Goal: Obtain resource: Obtain resource

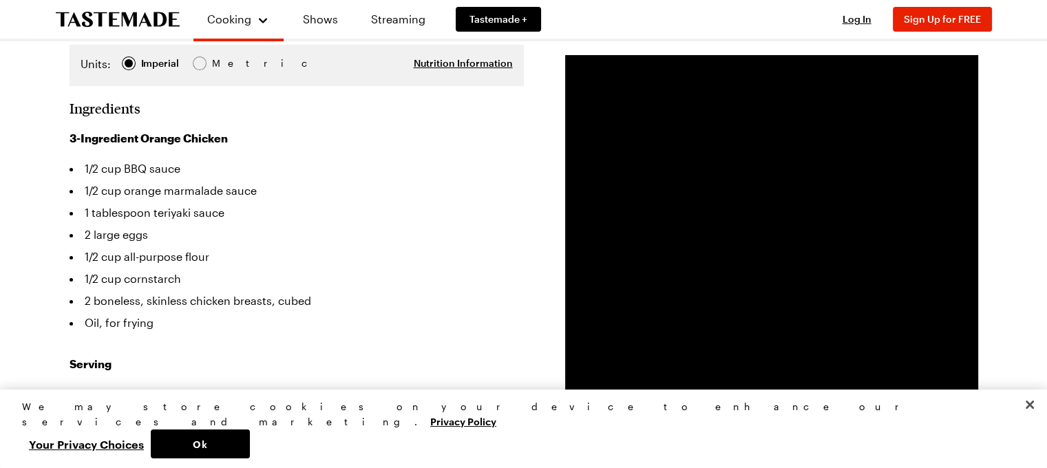
scroll to position [326, 0]
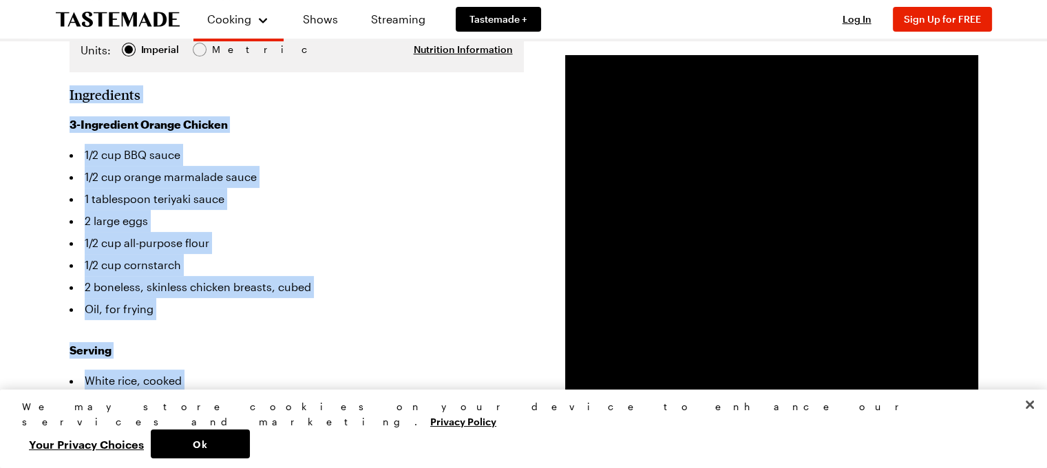
drag, startPoint x: 63, startPoint y: 54, endPoint x: 226, endPoint y: 385, distance: 368.2
copy section "Ingredients 3-Ingredient Orange Chicken 1/2 cup BBQ sauce 1/2 cup orange marmal…"
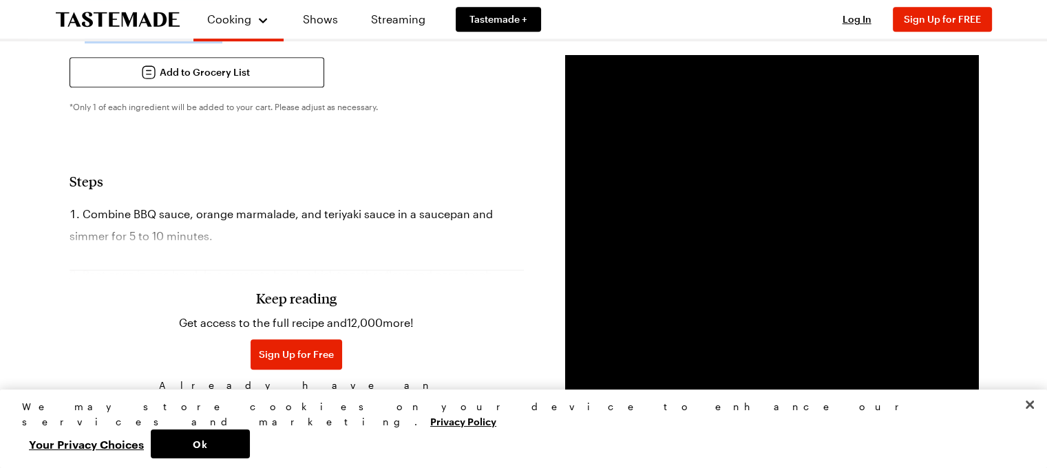
scroll to position [735, 0]
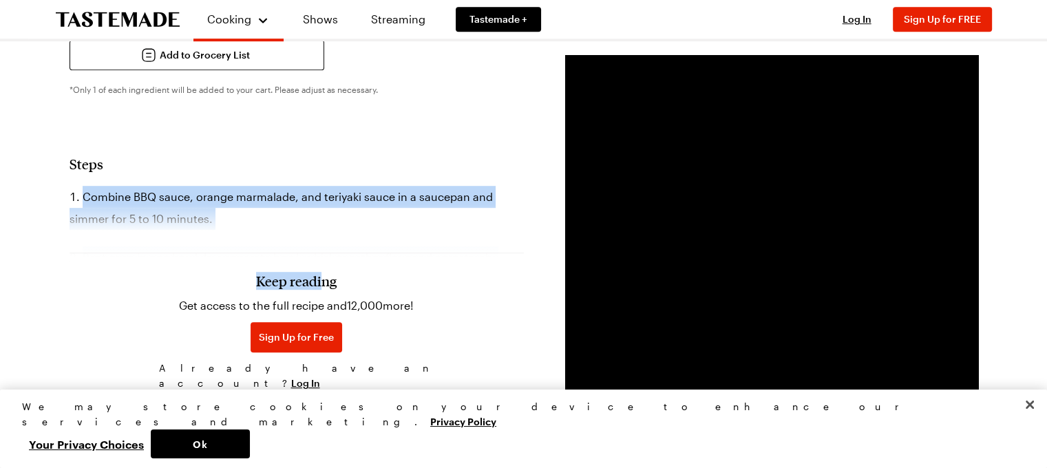
drag, startPoint x: 85, startPoint y: 161, endPoint x: 319, endPoint y: 233, distance: 244.7
click at [319, 233] on section "Steps Combine BBQ sauce, orange marmalade, and teriyaki sauce in a saucepan and…" at bounding box center [297, 276] width 454 height 241
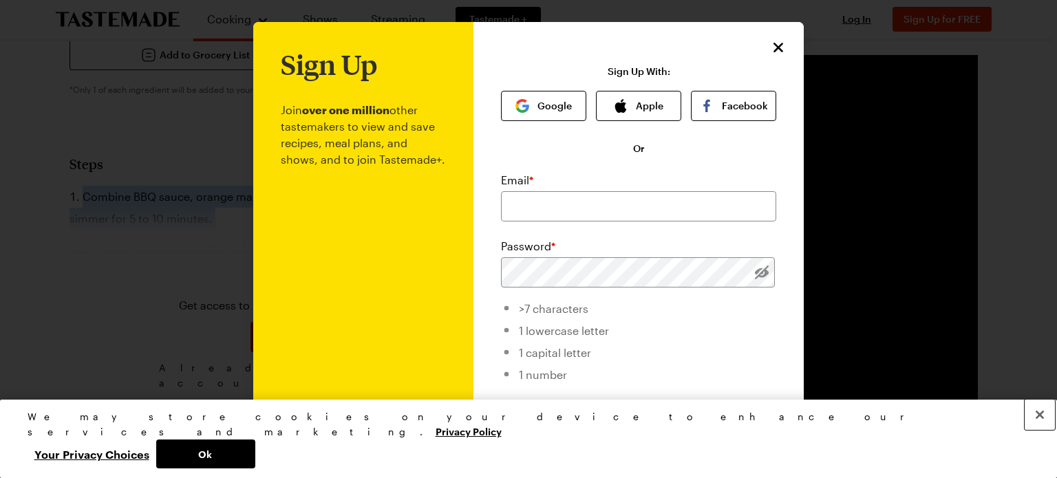
click at [1041, 430] on button "Close" at bounding box center [1040, 415] width 30 height 30
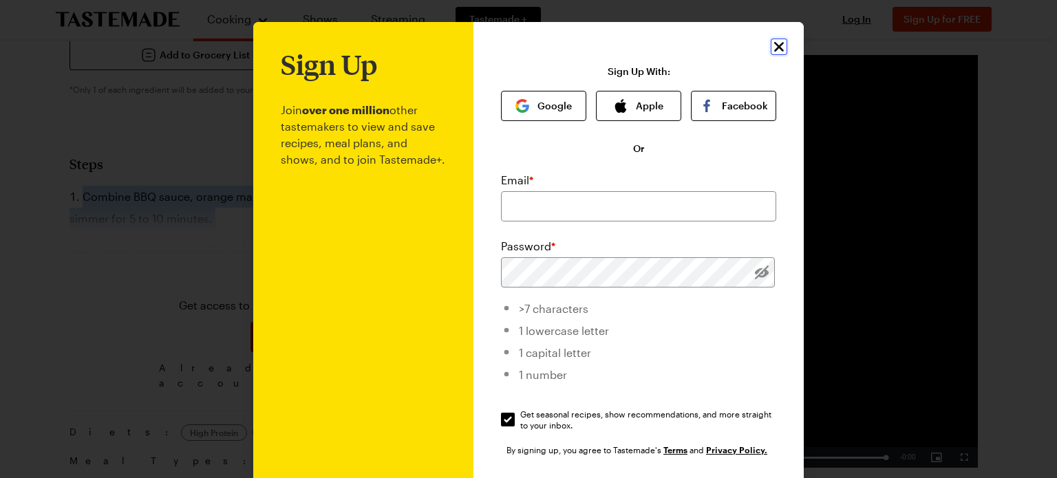
click at [772, 50] on icon "Close" at bounding box center [779, 47] width 17 height 17
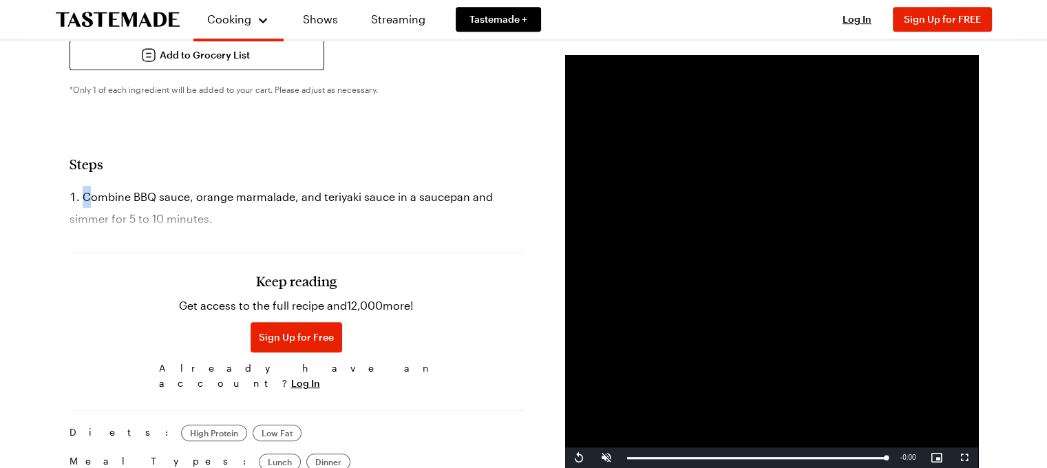
click at [93, 186] on li "Combine BBQ sauce, orange marmalade, and teriyaki sauce in a saucepan and simme…" at bounding box center [297, 208] width 454 height 44
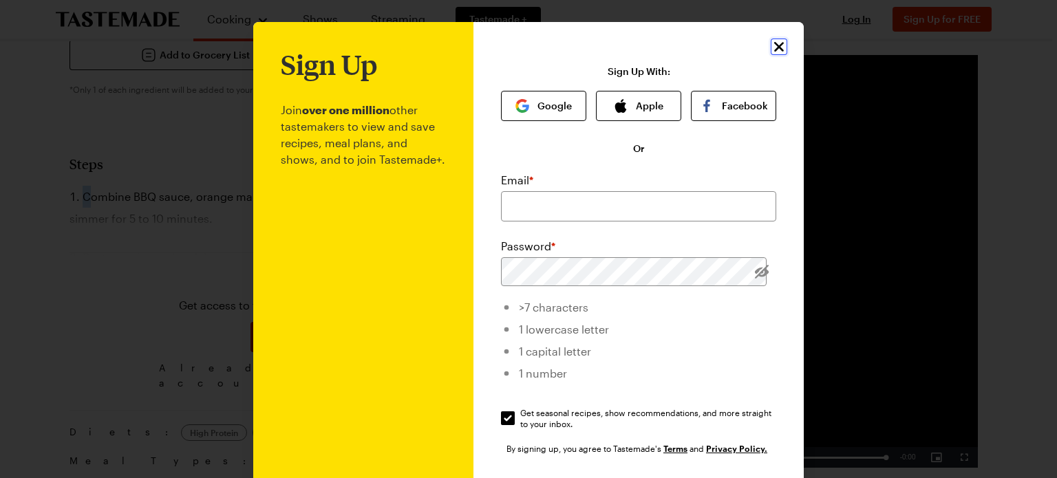
click at [772, 50] on icon "Close" at bounding box center [779, 47] width 17 height 17
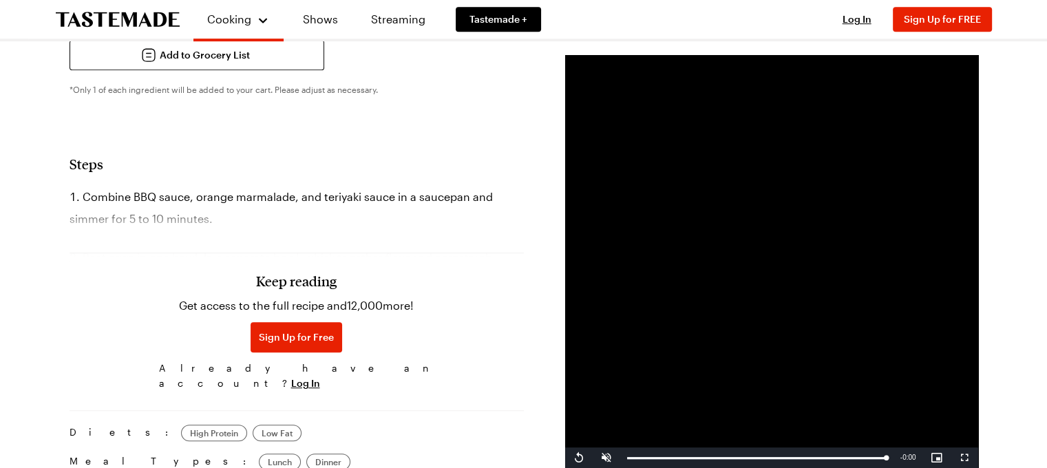
click at [161, 156] on section "Steps Combine BBQ sauce, orange marmalade, and teriyaki sauce in a saucepan and…" at bounding box center [297, 276] width 454 height 241
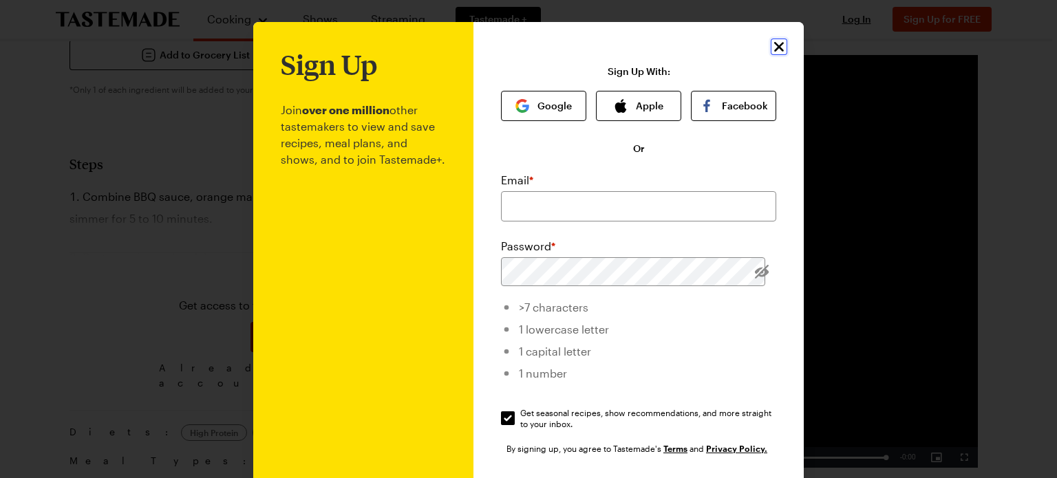
click at [774, 45] on icon "Close" at bounding box center [779, 47] width 10 height 10
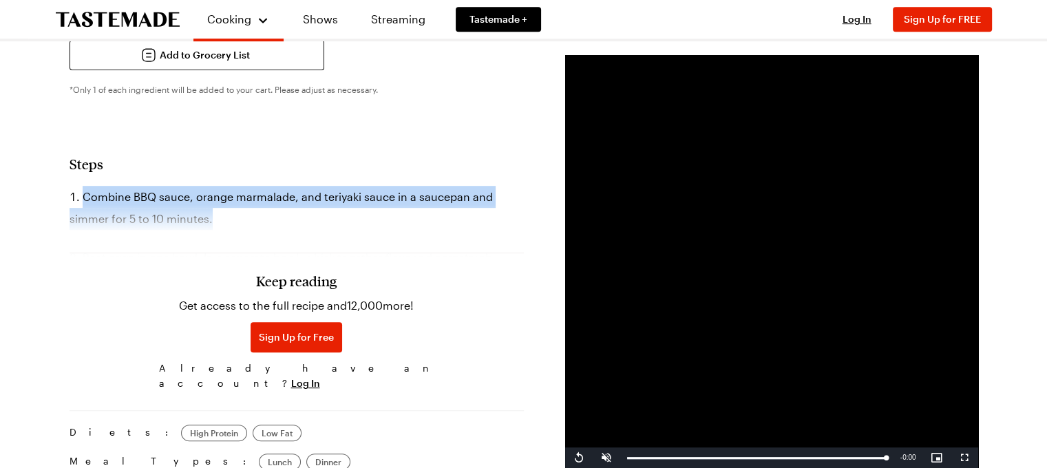
drag, startPoint x: 82, startPoint y: 153, endPoint x: 211, endPoint y: 174, distance: 130.5
click at [211, 186] on li "Combine BBQ sauce, orange marmalade, and teriyaki sauce in a saucepan and simme…" at bounding box center [297, 208] width 454 height 44
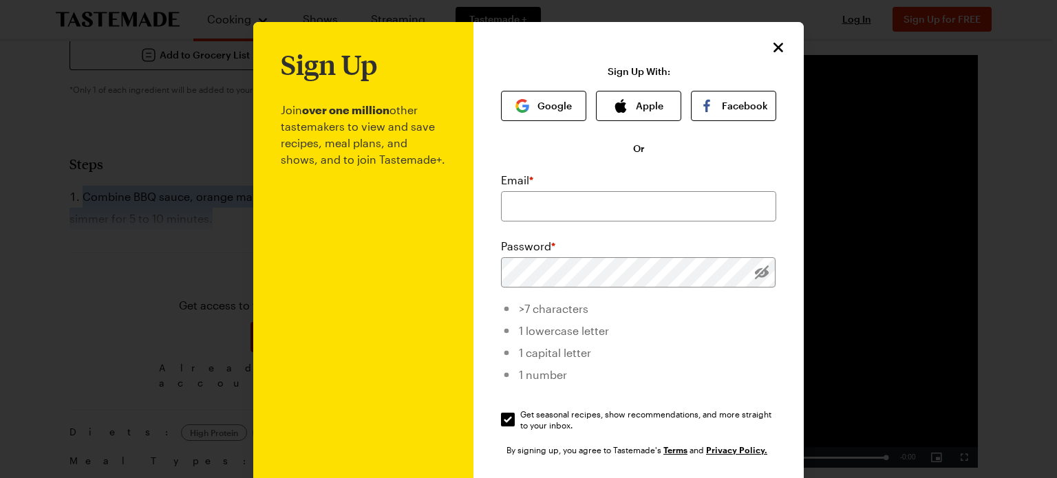
copy li "Combine BBQ sauce, orange marmalade, and teriyaki sauce in a saucepan and simme…"
click at [771, 46] on icon "Close" at bounding box center [779, 47] width 17 height 17
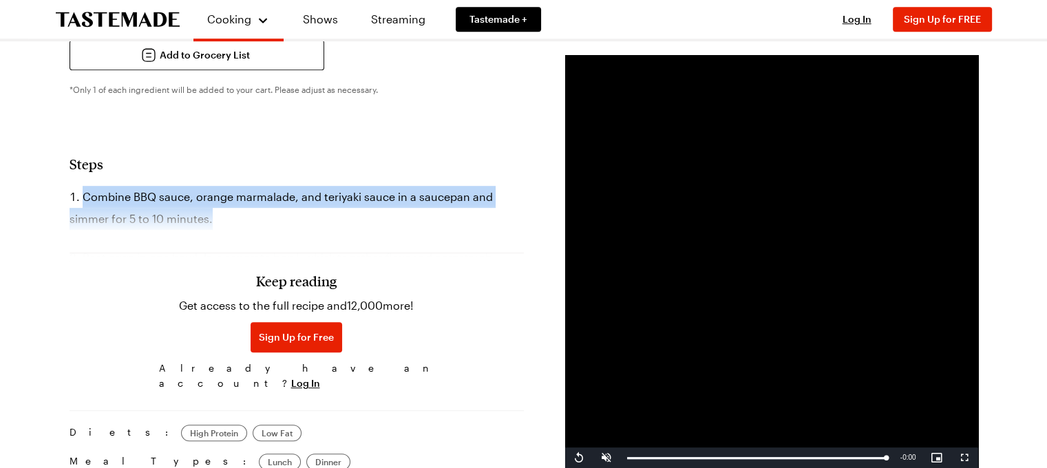
copy li "Combine BBQ sauce, orange marmalade, and teriyaki sauce in a saucepan and simme…"
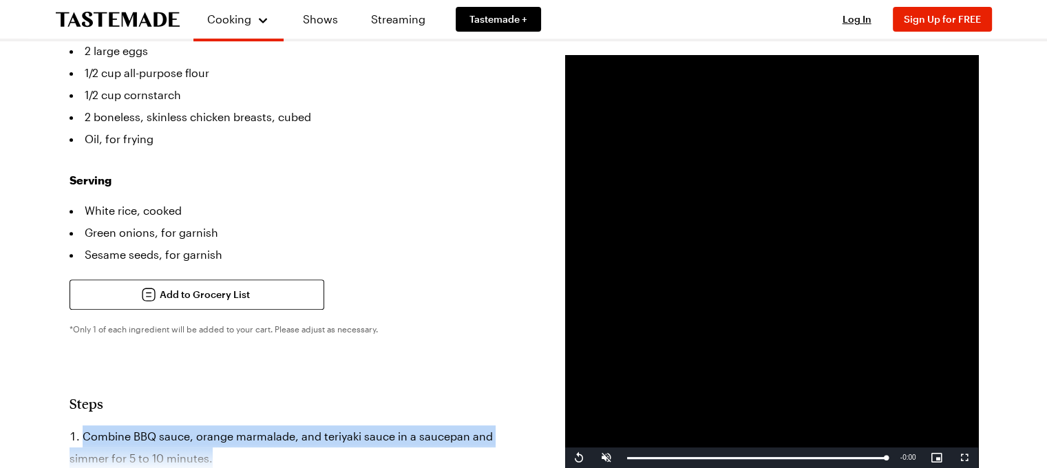
scroll to position [489, 0]
